Goal: Task Accomplishment & Management: Manage account settings

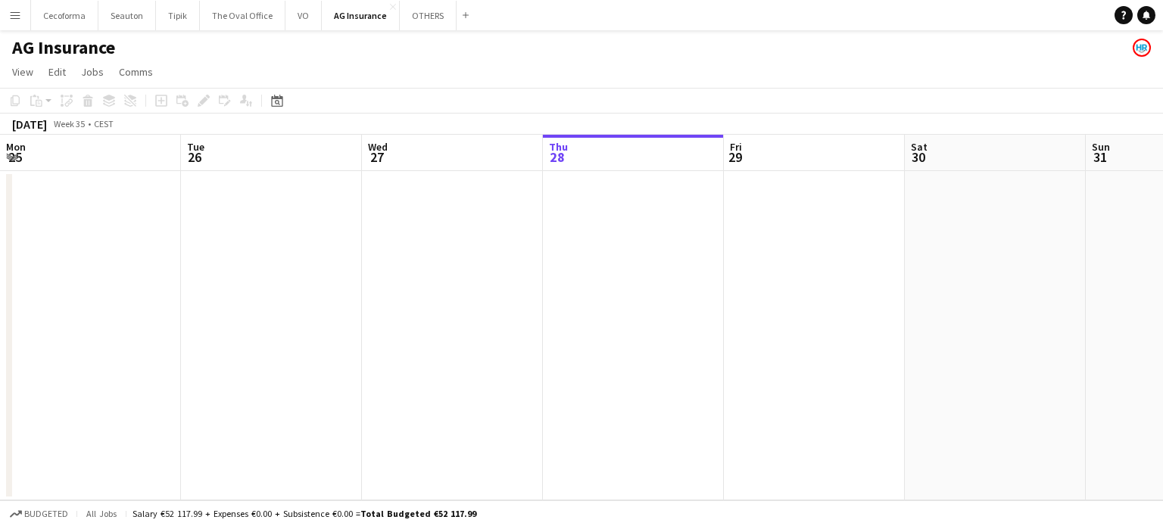
scroll to position [0, 362]
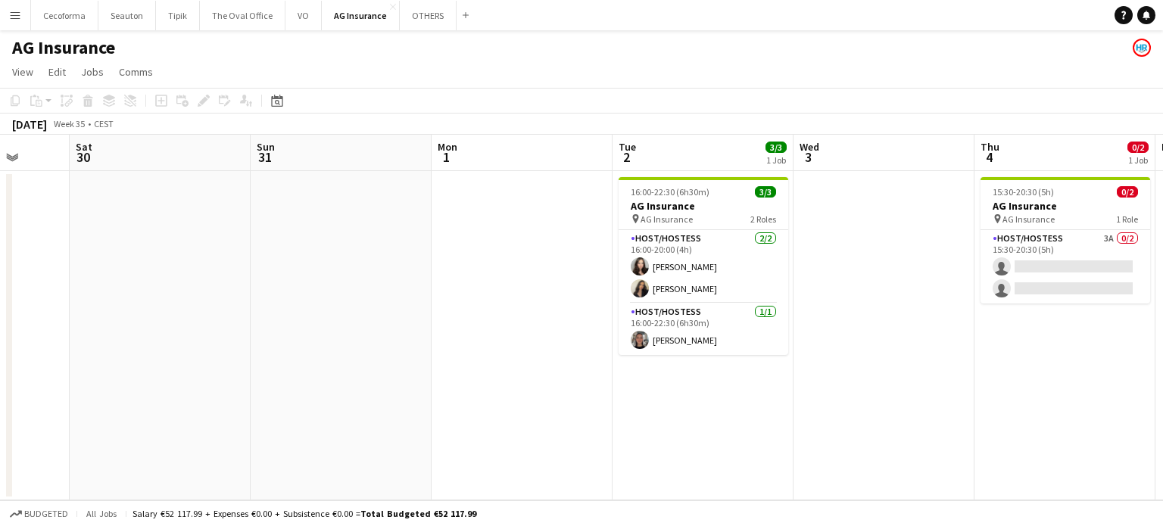
drag, startPoint x: 942, startPoint y: 303, endPoint x: 164, endPoint y: 276, distance: 778.0
click at [178, 285] on app-calendar-viewport "Tue 26 Wed 27 Thu 28 Fri 29 Sat 30 Sun 31 Mon 1 Tue 2 3/3 1 Job Wed 3 Thu 4 0/2…" at bounding box center [581, 318] width 1163 height 366
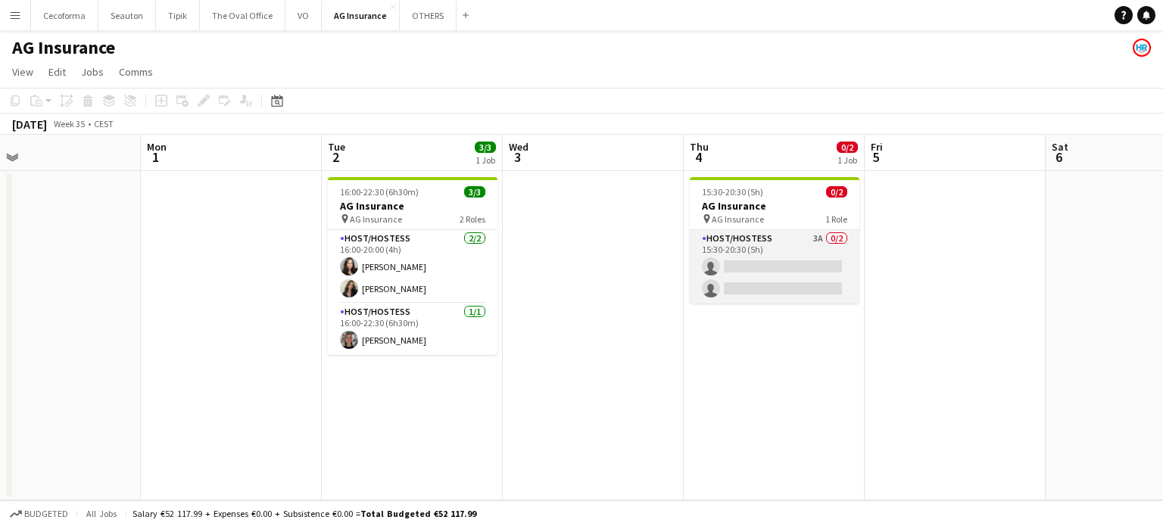
click at [793, 281] on app-card-role "Host/Hostess 3A 0/2 15:30-20:30 (5h) single-neutral-actions single-neutral-acti…" at bounding box center [775, 266] width 170 height 73
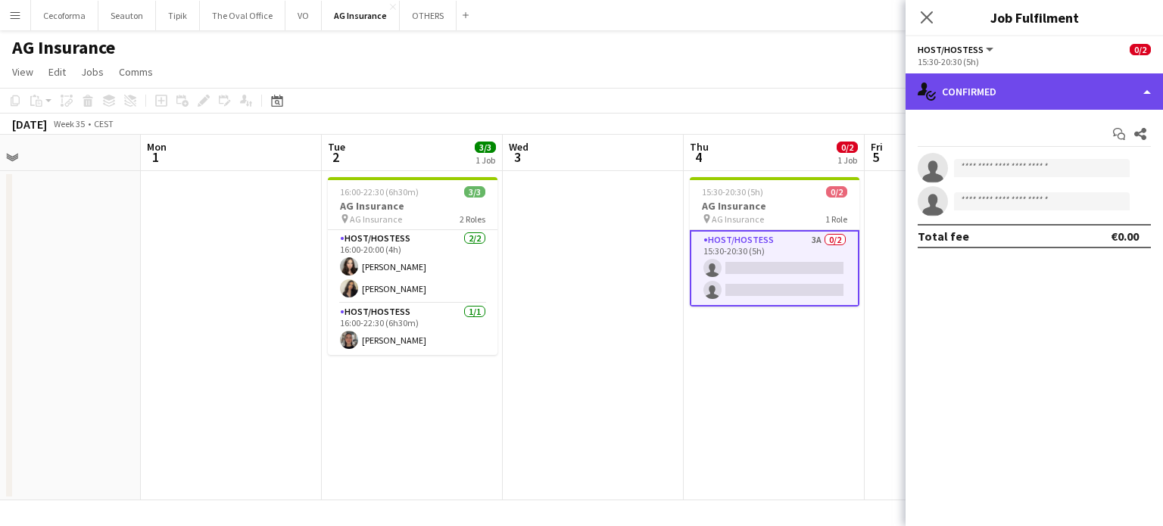
click at [1146, 94] on div "single-neutral-actions-check-2 Confirmed" at bounding box center [1034, 91] width 257 height 36
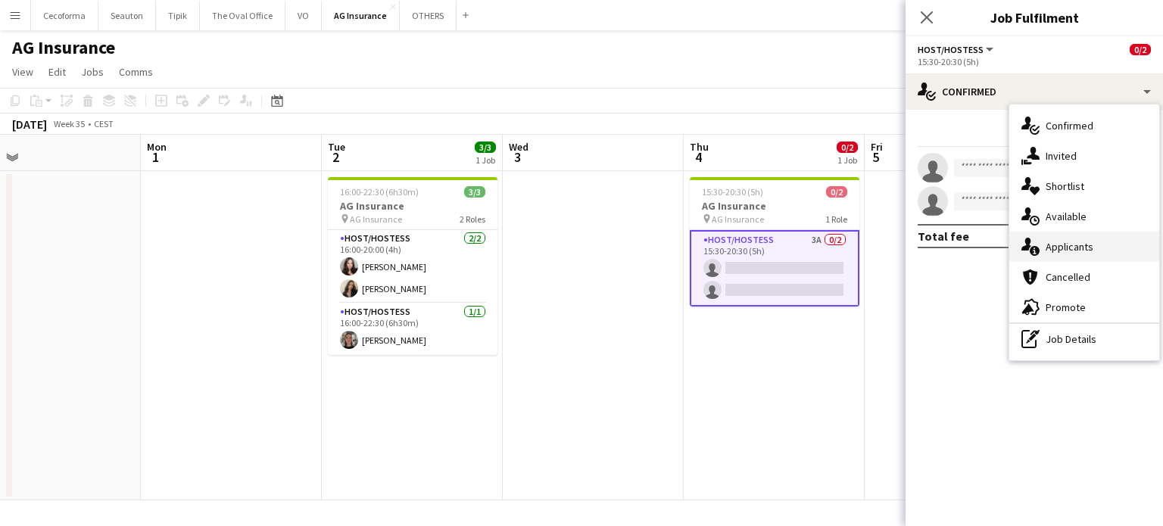
click at [1067, 245] on div "single-neutral-actions-information Applicants" at bounding box center [1084, 247] width 150 height 30
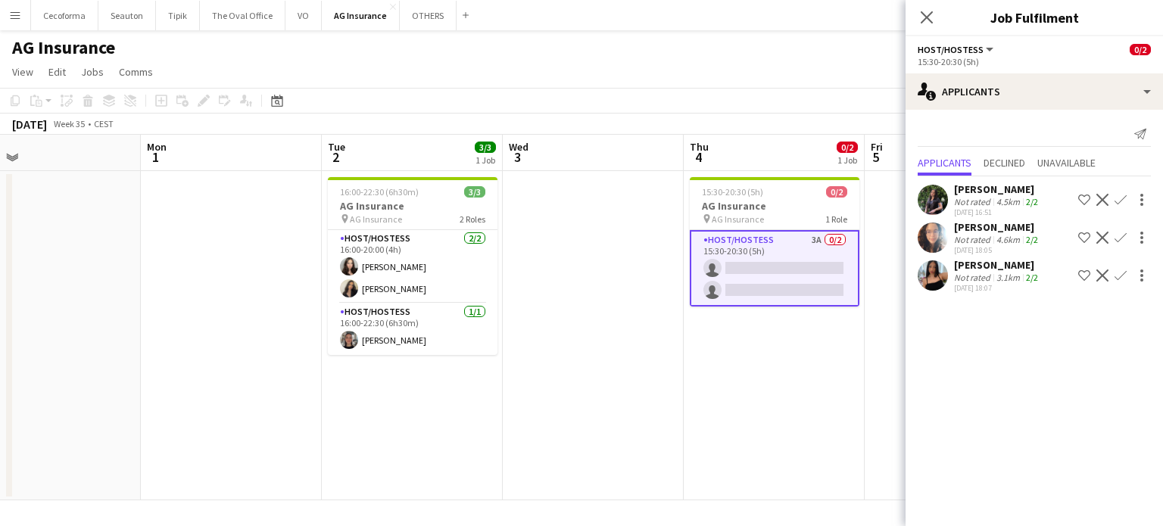
click at [769, 413] on app-date-cell "15:30-20:30 (5h) 0/2 AG Insurance pin AG Insurance 1 Role Host/Hostess 3A 0/2 1…" at bounding box center [774, 335] width 181 height 329
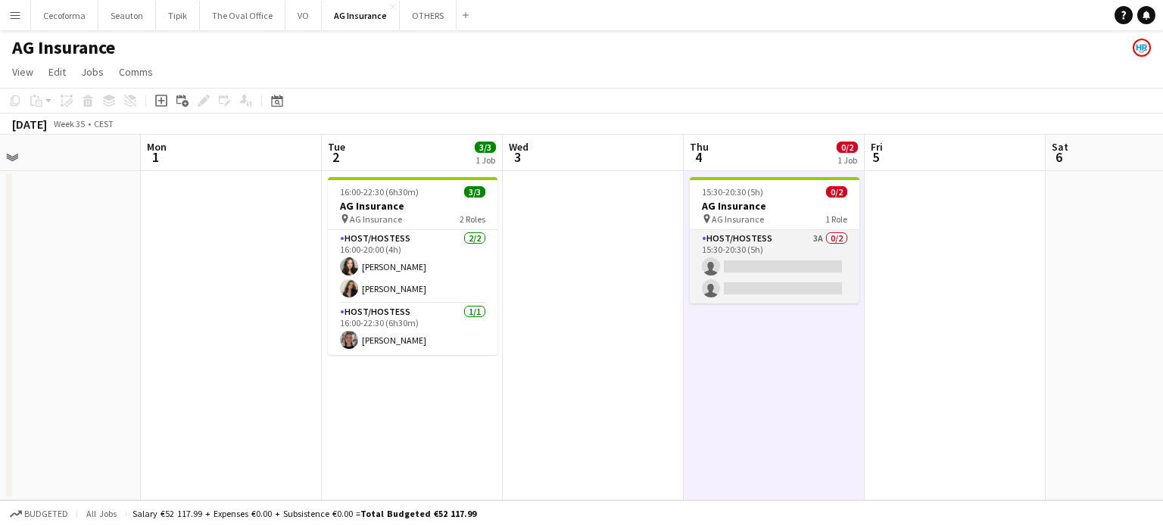
click at [809, 273] on app-card-role "Host/Hostess 3A 0/2 15:30-20:30 (5h) single-neutral-actions single-neutral-acti…" at bounding box center [775, 266] width 170 height 73
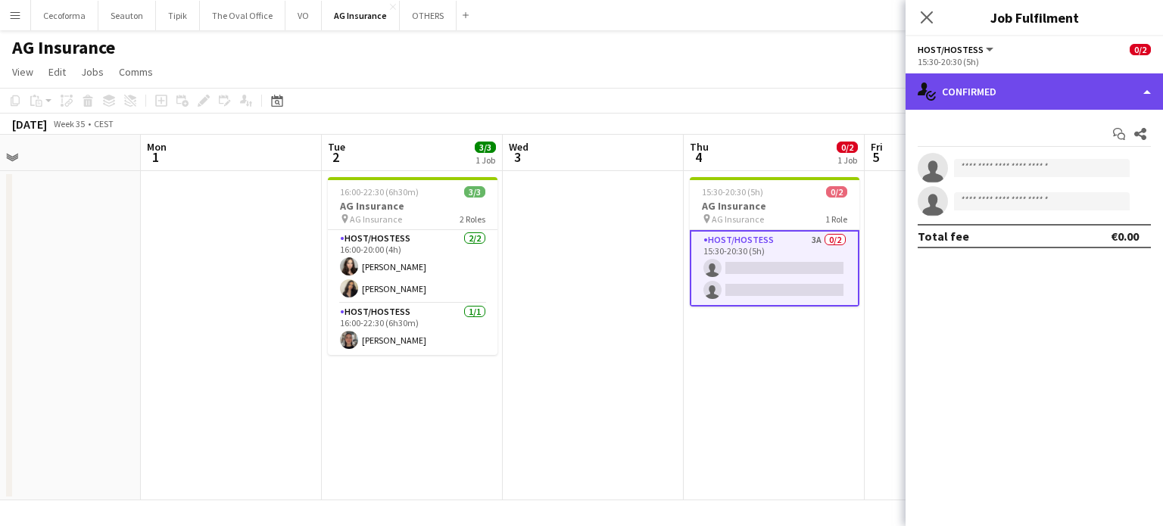
click at [1152, 88] on div "single-neutral-actions-check-2 Confirmed" at bounding box center [1034, 91] width 257 height 36
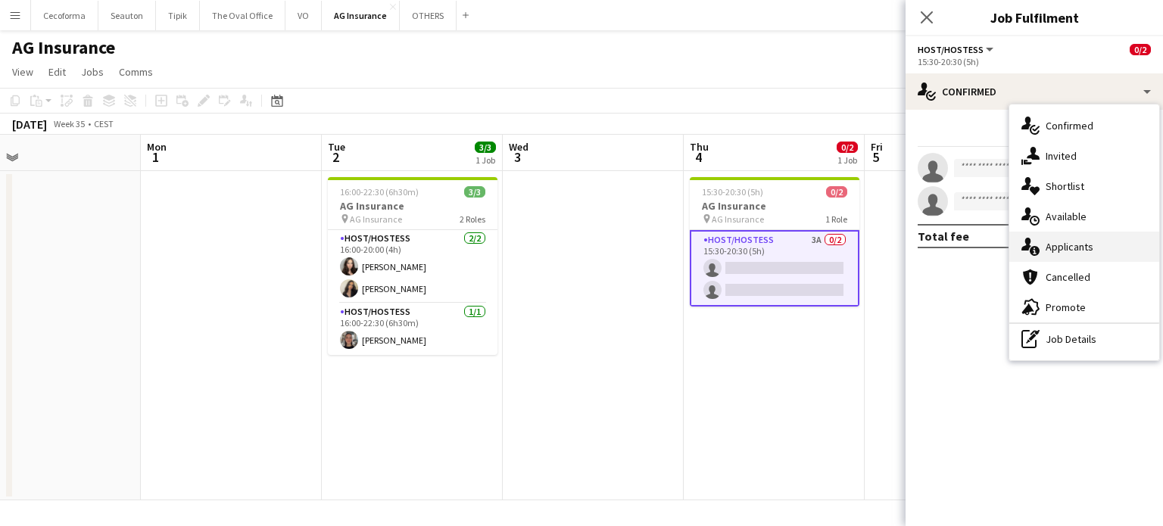
click at [1078, 245] on div "single-neutral-actions-information Applicants" at bounding box center [1084, 247] width 150 height 30
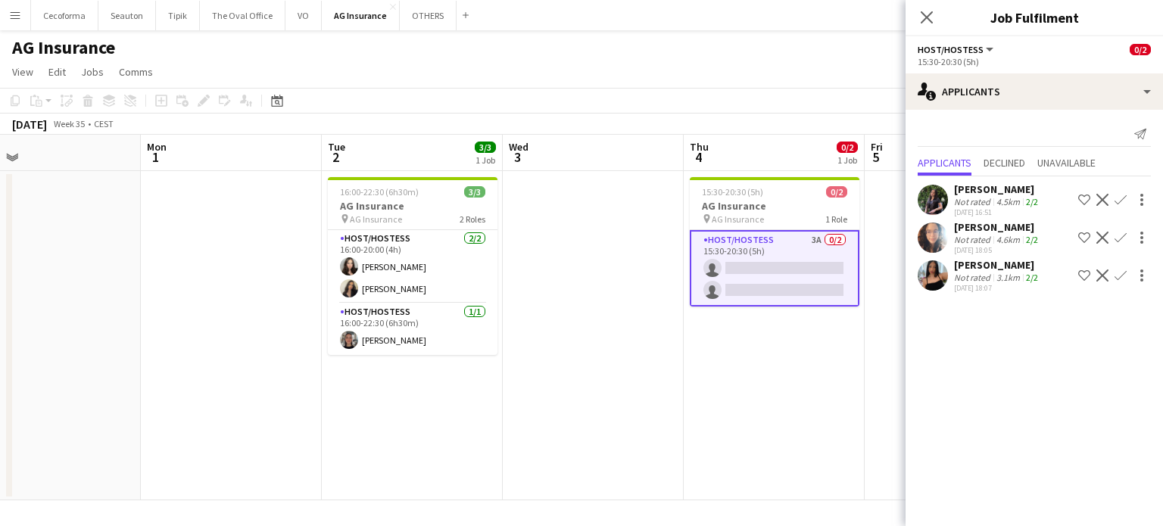
click at [1118, 275] on app-icon "Confirm" at bounding box center [1121, 276] width 12 height 12
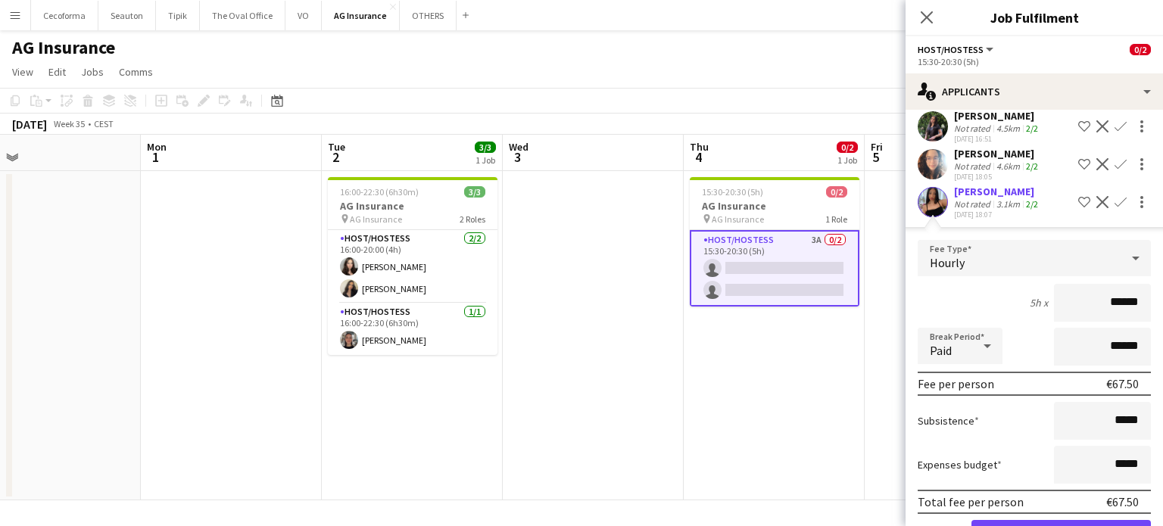
scroll to position [123, 0]
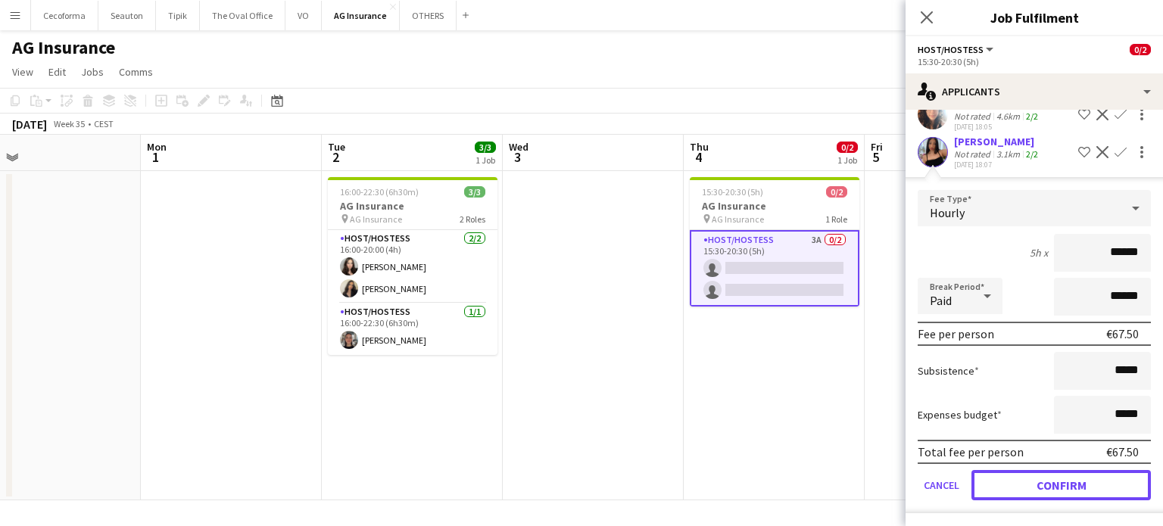
click at [1080, 479] on button "Confirm" at bounding box center [1060, 485] width 179 height 30
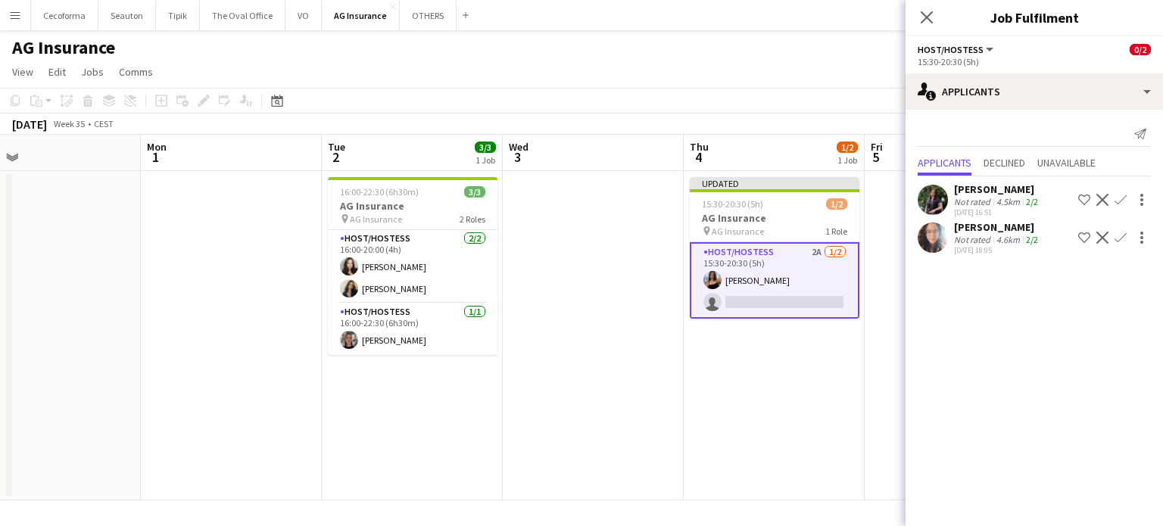
scroll to position [0, 0]
click at [740, 371] on app-date-cell "Updated 15:30-20:30 (5h) 1/2 AG Insurance pin AG Insurance 1 Role Host/Hostess …" at bounding box center [774, 335] width 181 height 329
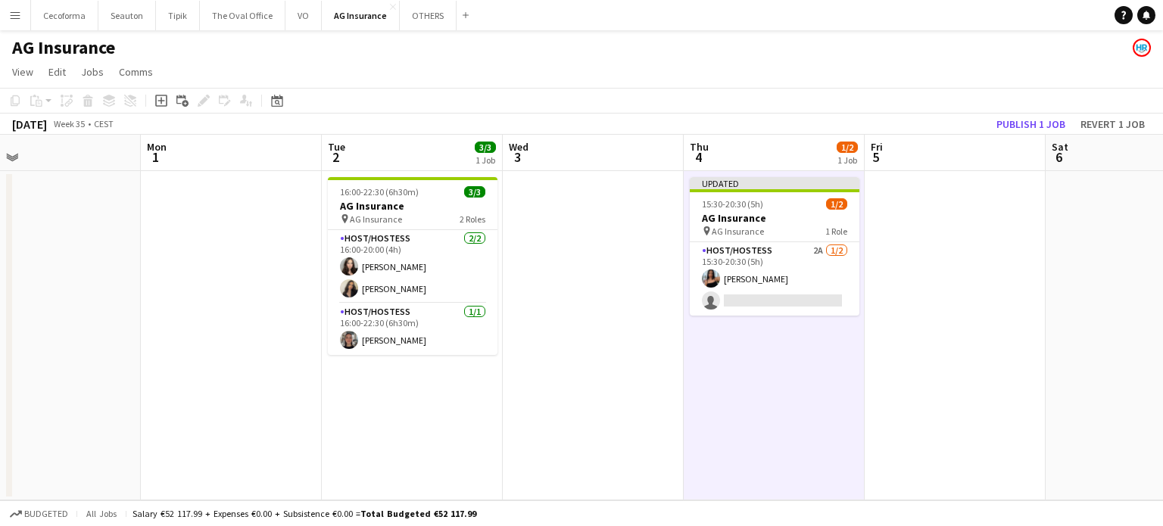
click at [594, 341] on app-date-cell at bounding box center [593, 335] width 181 height 329
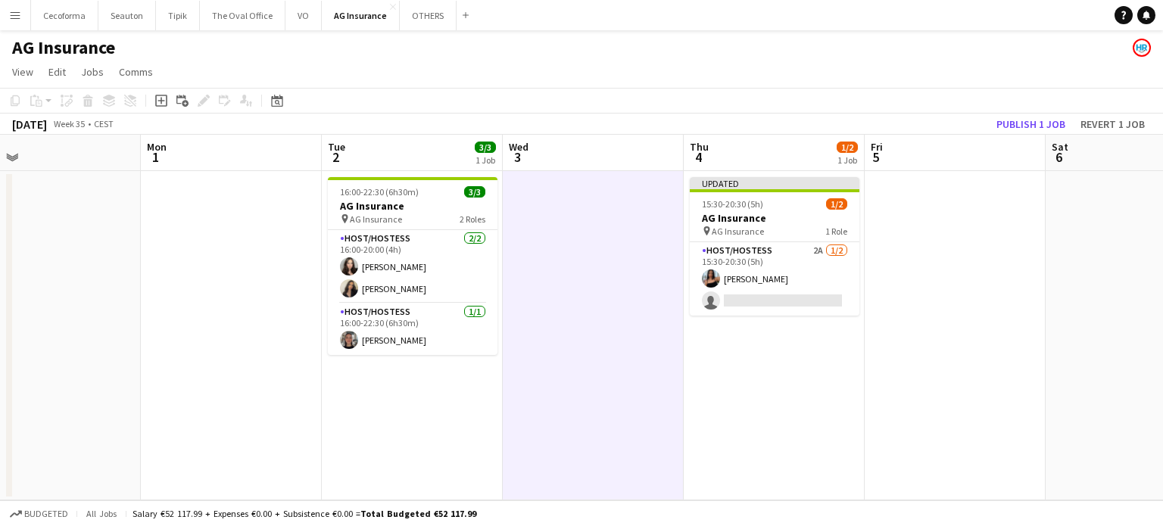
click at [5, 16] on button "Menu" at bounding box center [15, 15] width 30 height 30
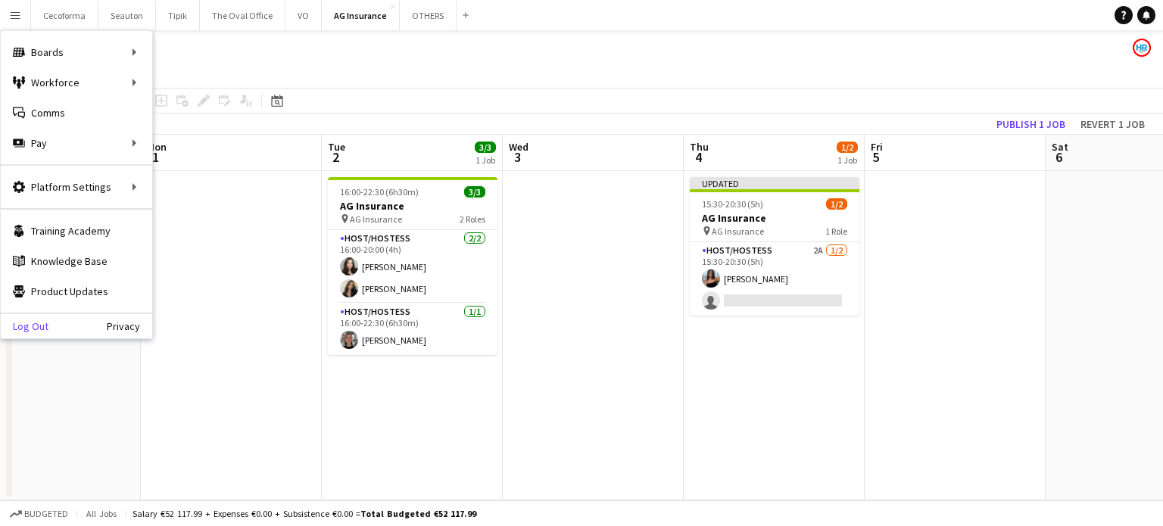
click at [38, 327] on link "Log Out" at bounding box center [25, 326] width 48 height 12
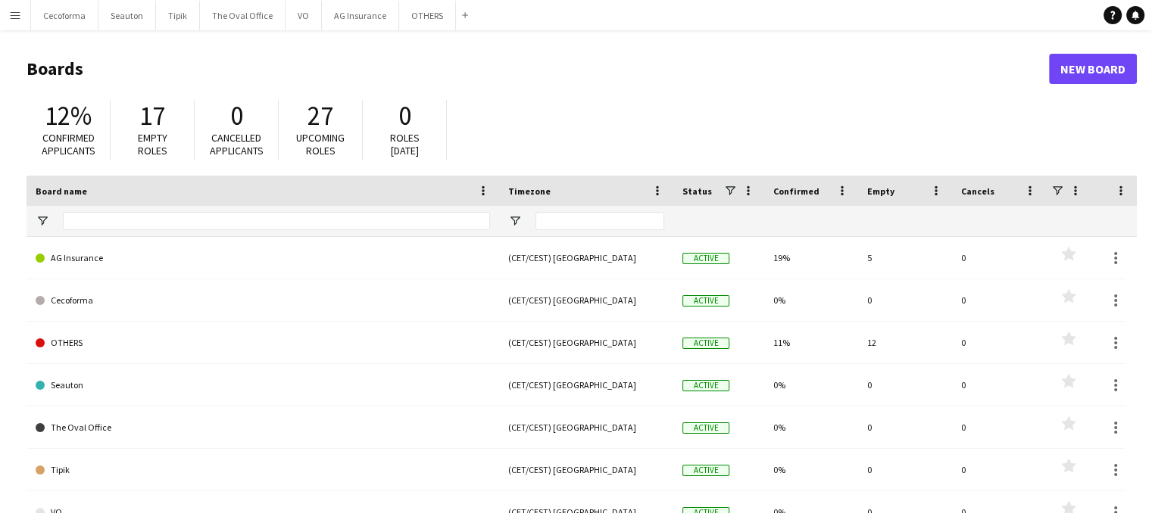
click at [17, 11] on app-icon "Menu" at bounding box center [15, 15] width 12 height 12
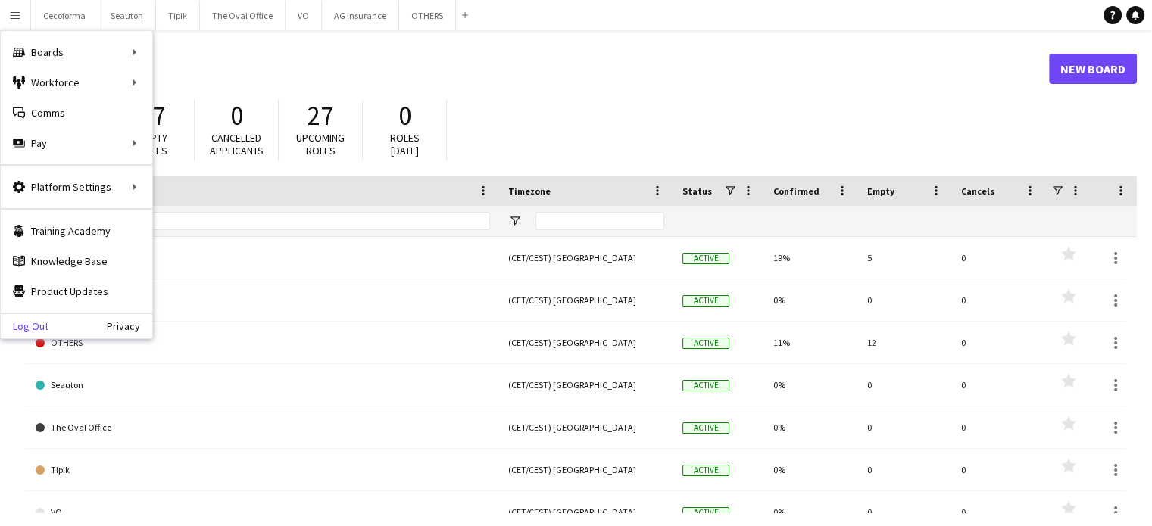
click at [36, 323] on link "Log Out" at bounding box center [25, 326] width 48 height 12
